Goal: Task Accomplishment & Management: Complete application form

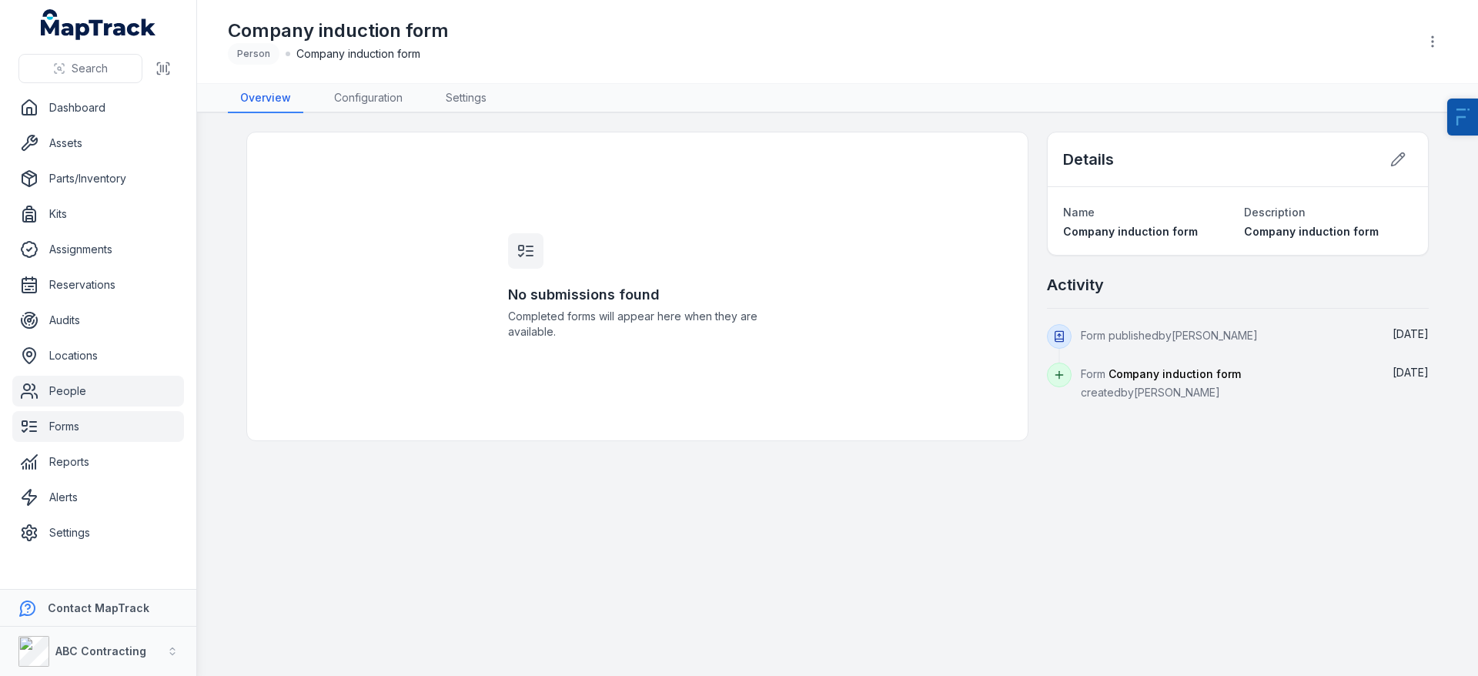
click at [95, 399] on link "People" at bounding box center [98, 391] width 172 height 31
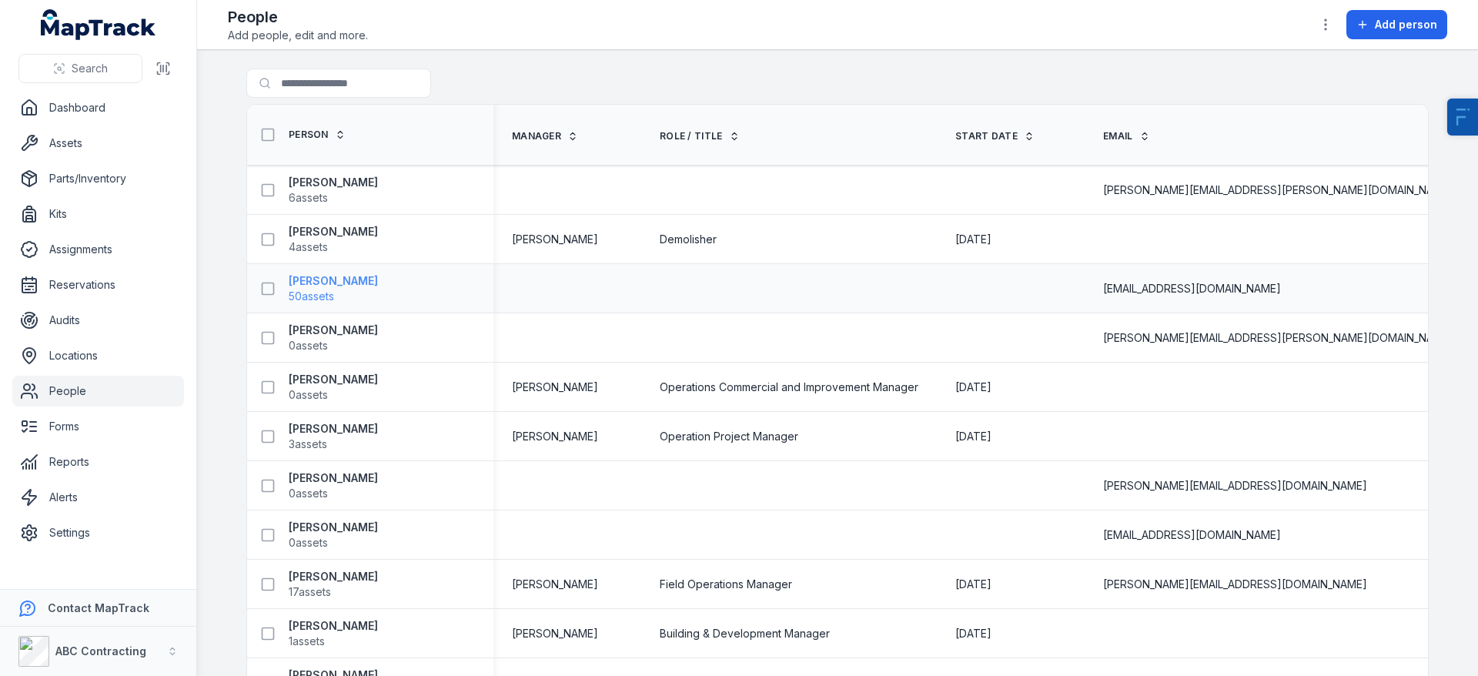
click at [294, 279] on strong "[PERSON_NAME]" at bounding box center [333, 280] width 89 height 15
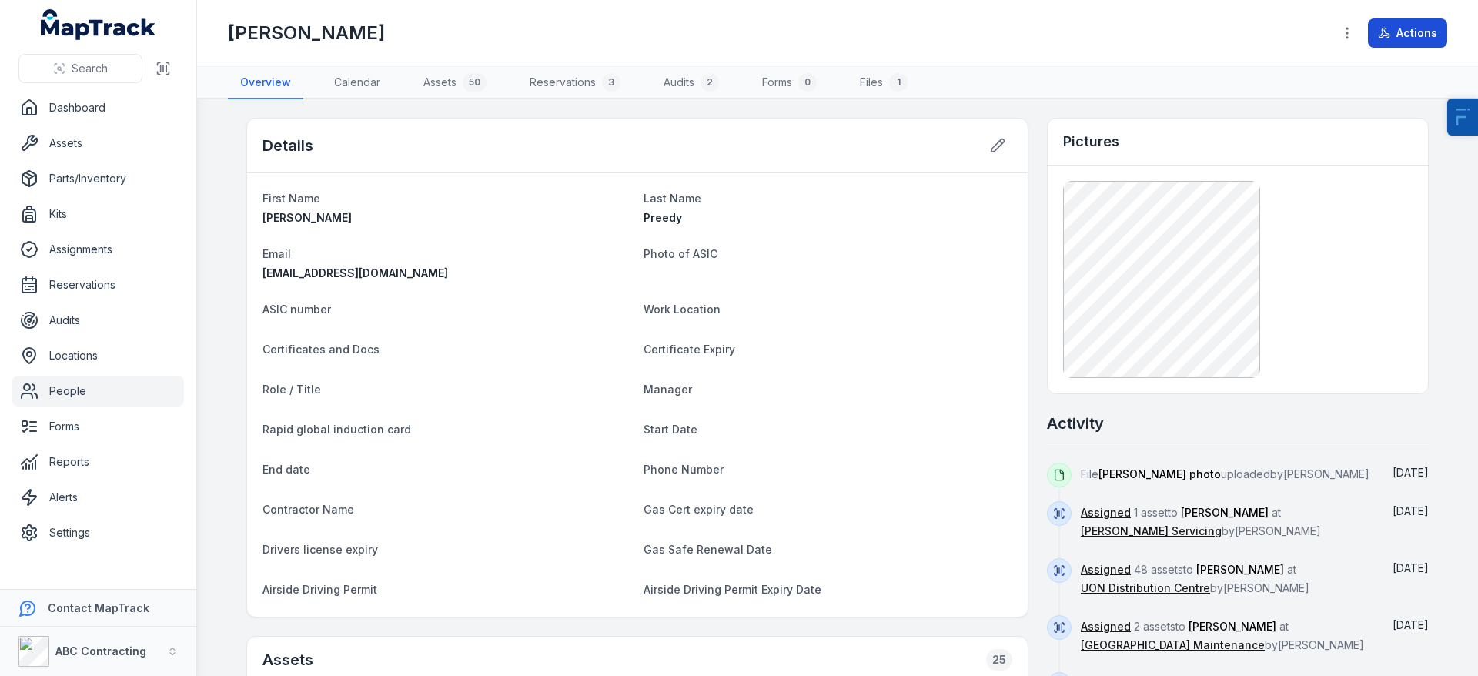
click at [1427, 29] on button "Actions" at bounding box center [1407, 32] width 79 height 29
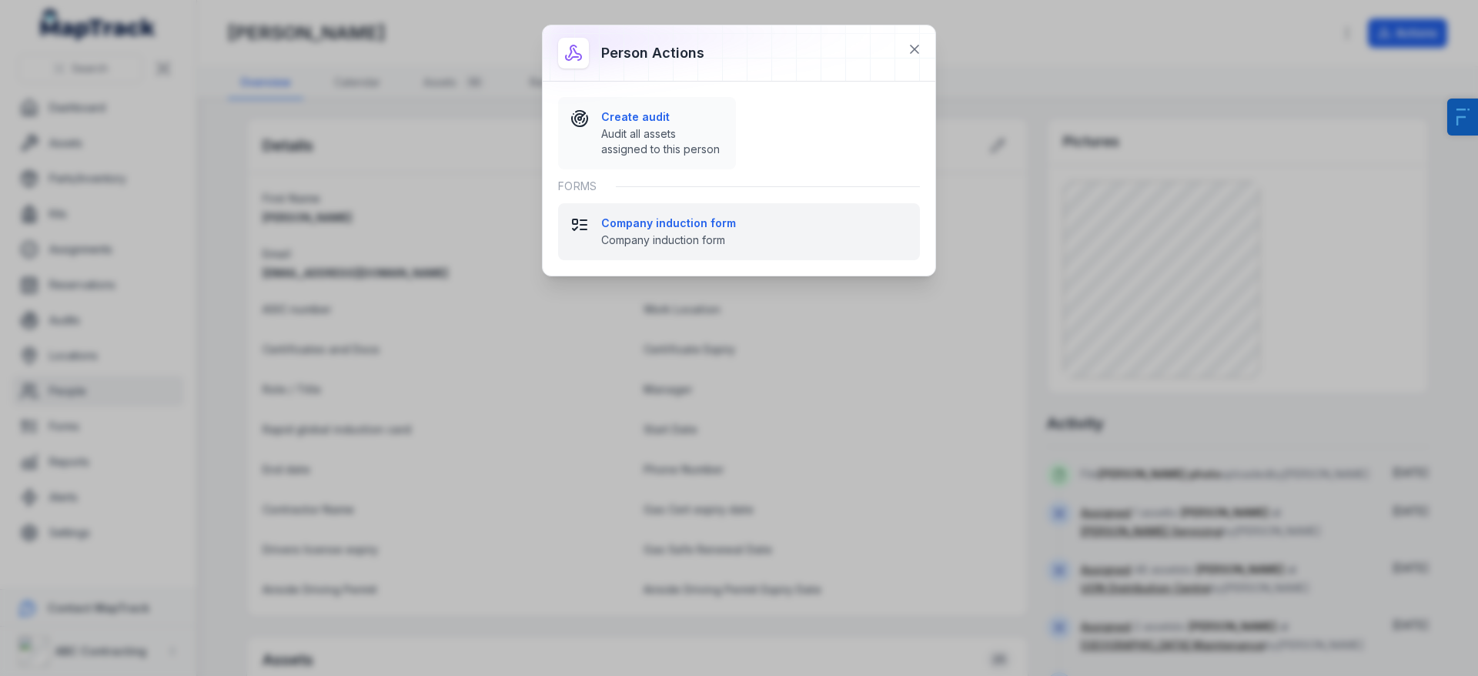
click at [708, 239] on span "Company induction form" at bounding box center [754, 239] width 306 height 15
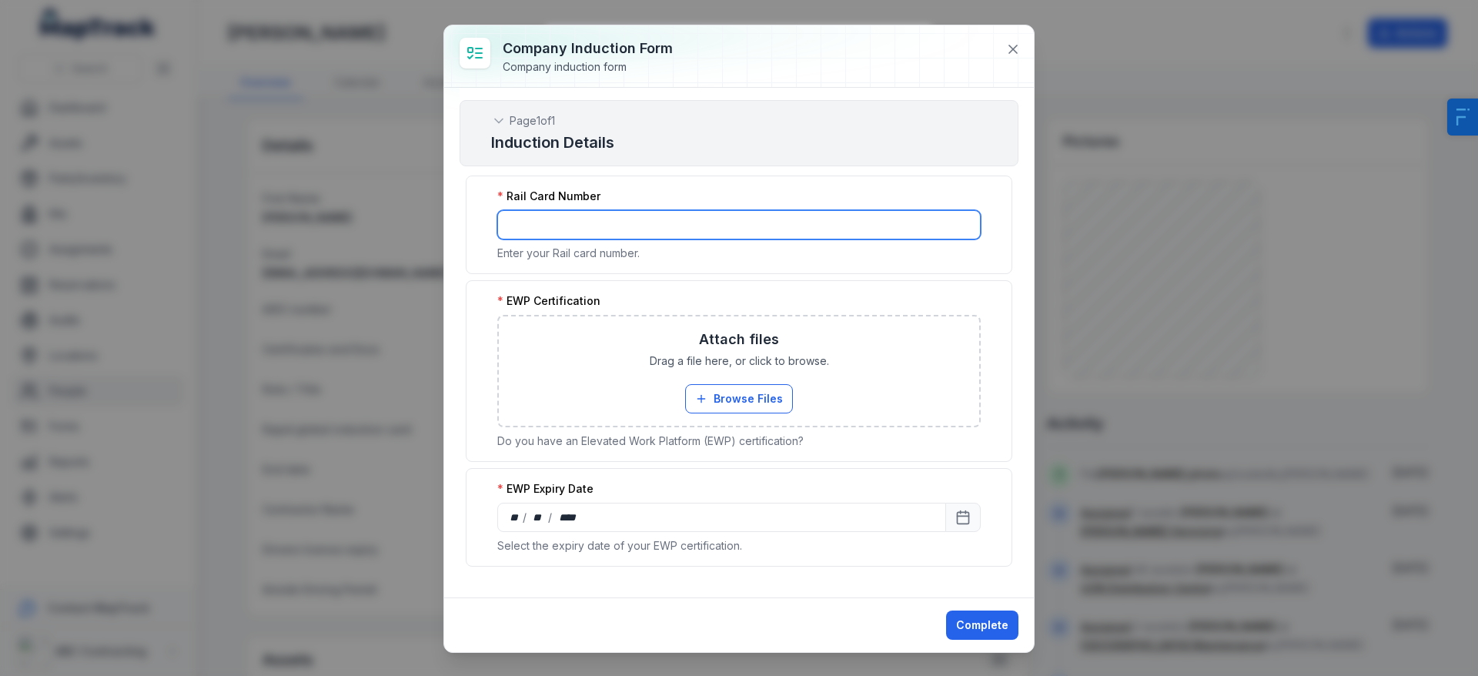
click at [599, 235] on input ":rba:-form-item-label" at bounding box center [738, 224] width 483 height 29
type input "*"
type input "********"
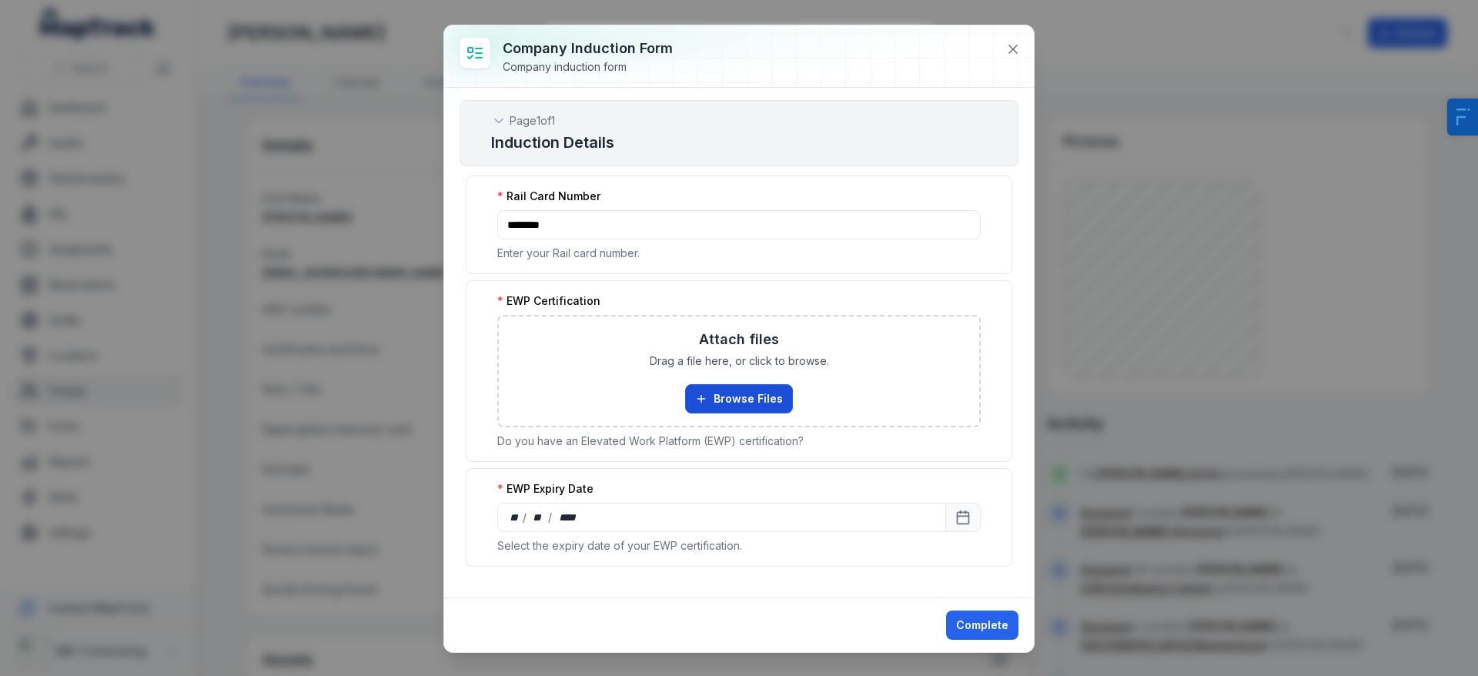
click at [724, 410] on button "Browse Files" at bounding box center [739, 398] width 108 height 29
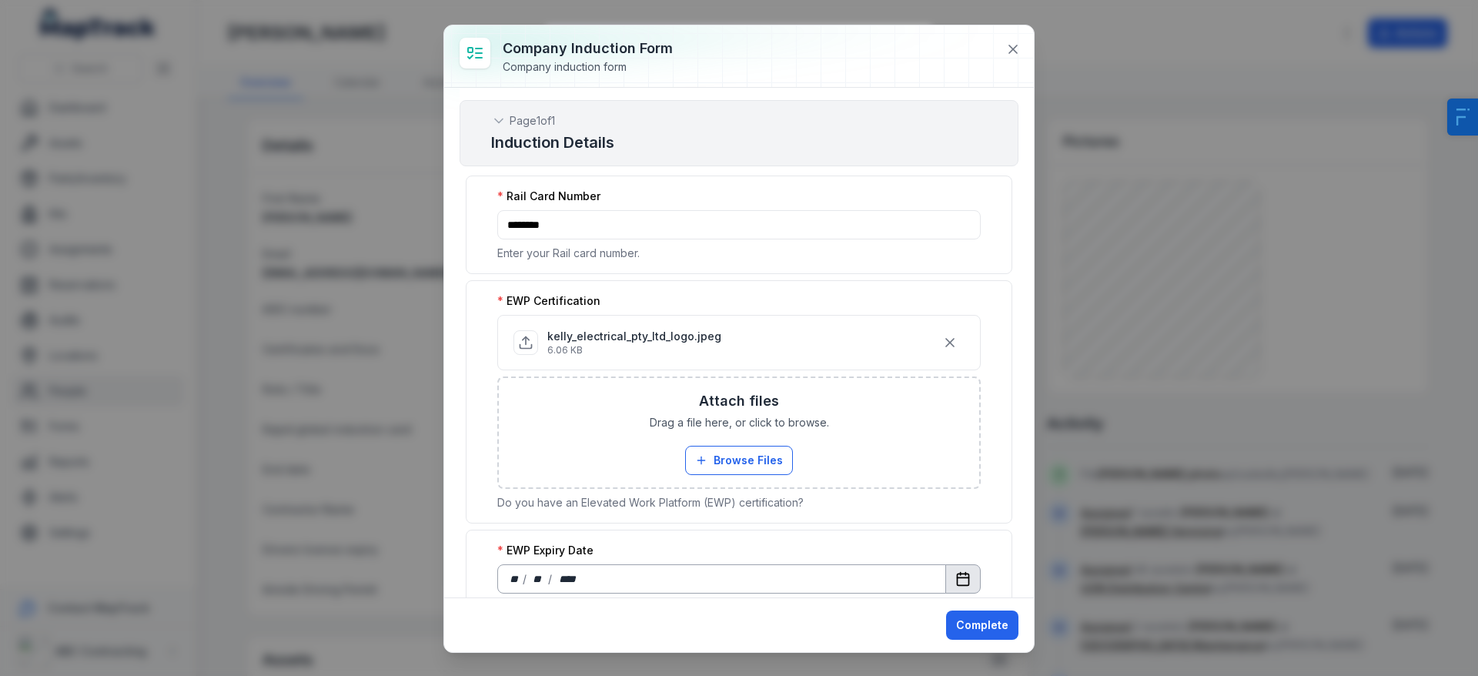
click at [955, 572] on icon "Calendar" at bounding box center [962, 578] width 15 height 15
click at [995, 626] on button "Complete" at bounding box center [982, 624] width 72 height 29
